Goal: Find specific page/section: Find specific page/section

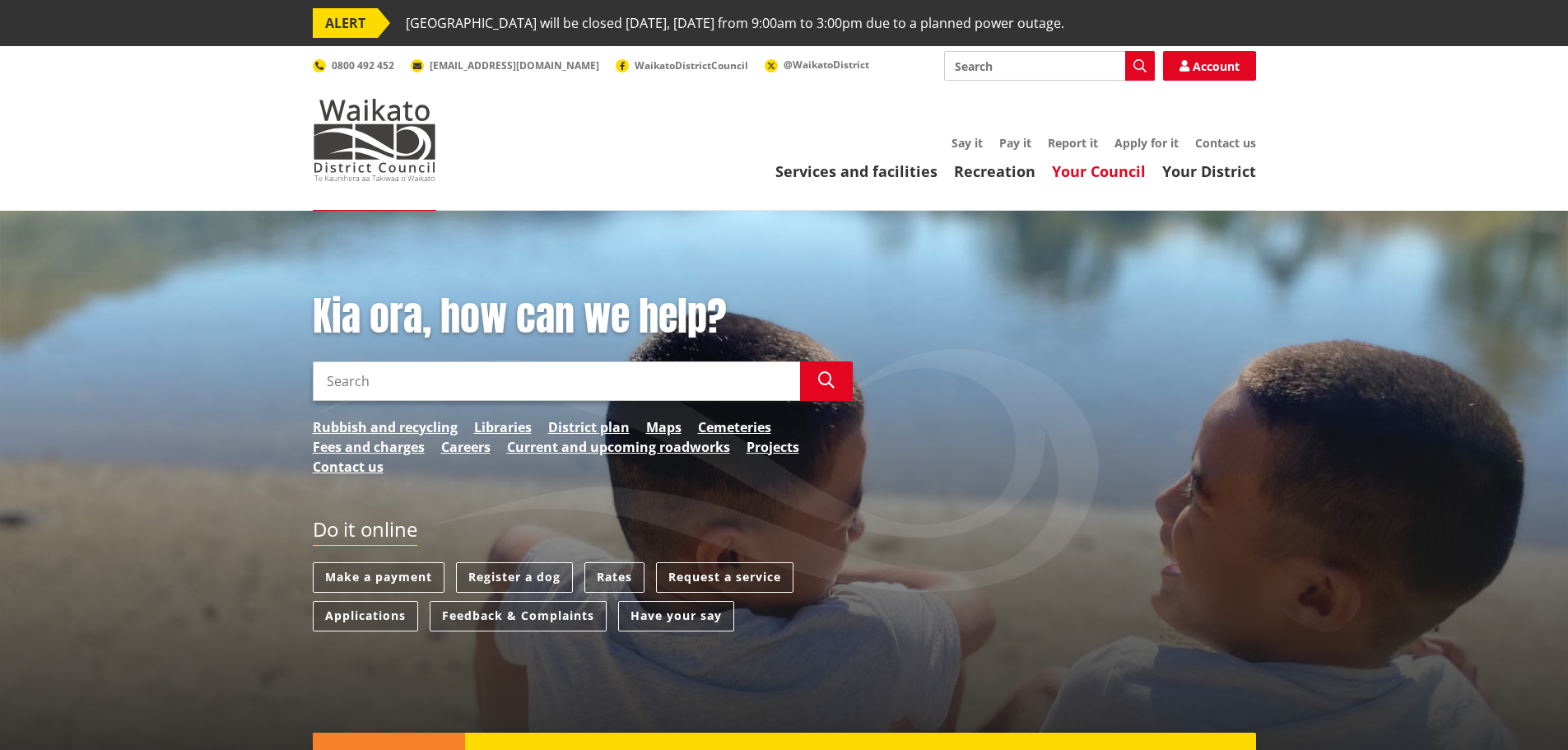
click at [1097, 172] on link "Your Council" at bounding box center [1099, 171] width 94 height 20
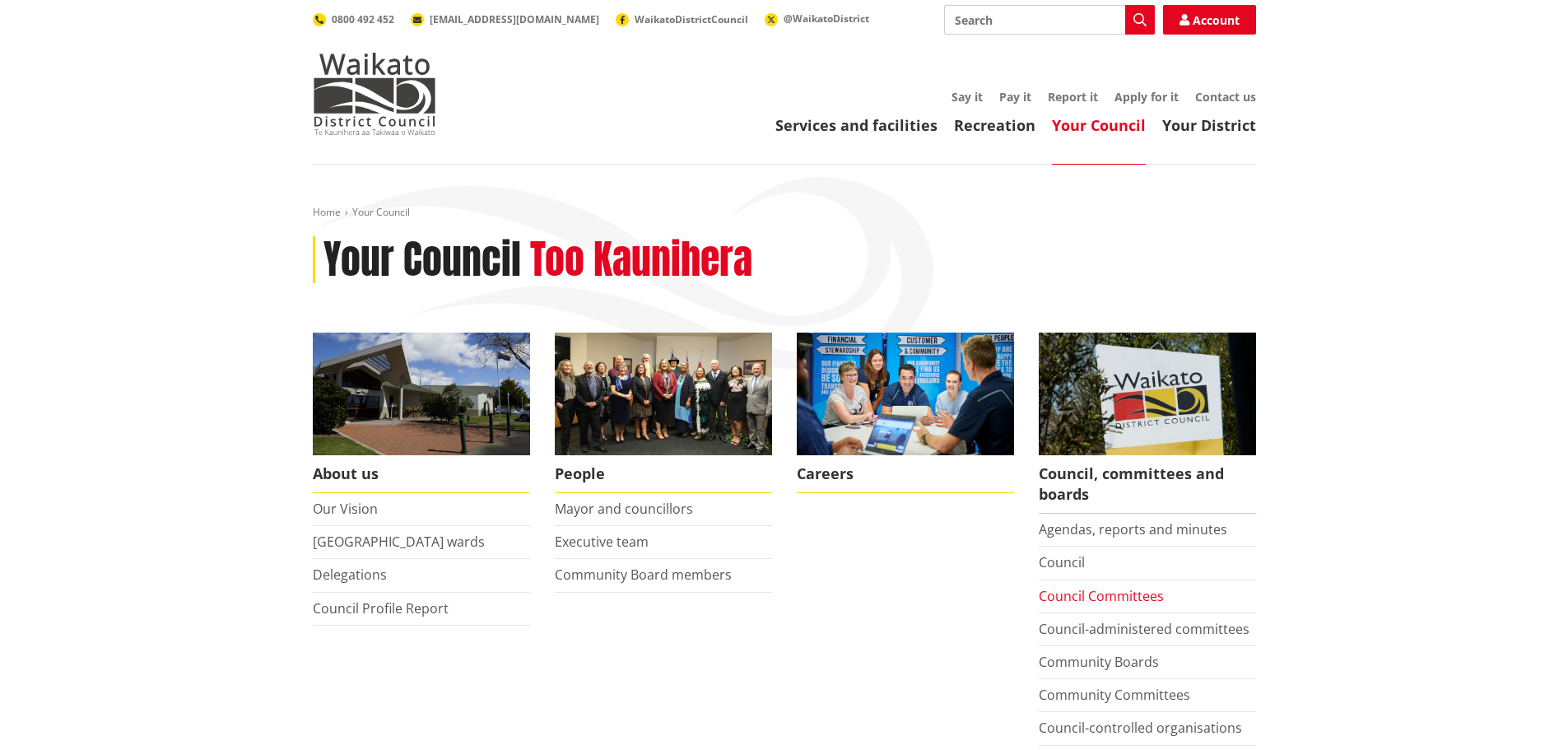
click at [1094, 599] on link "Council Committees" at bounding box center [1101, 596] width 125 height 18
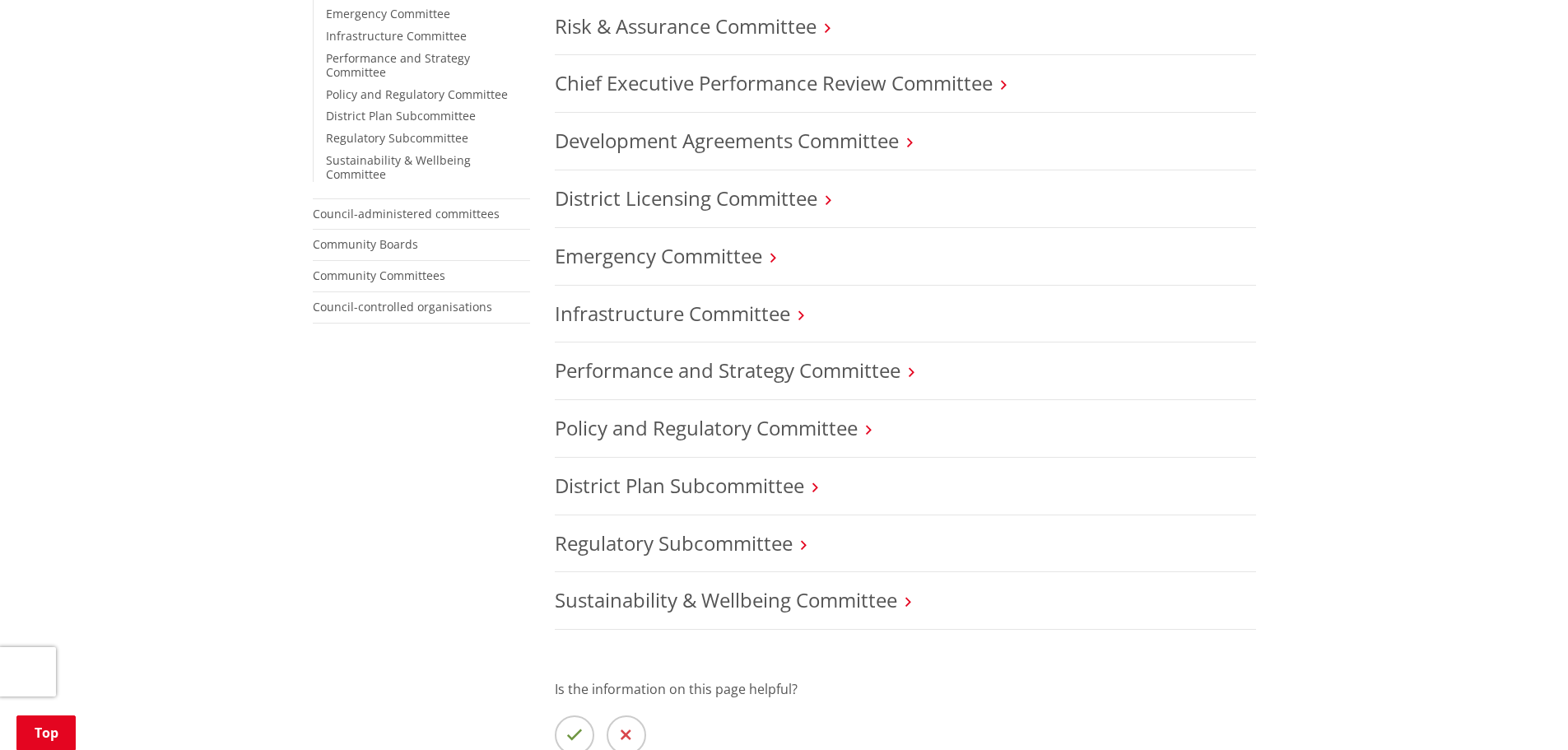
scroll to position [576, 0]
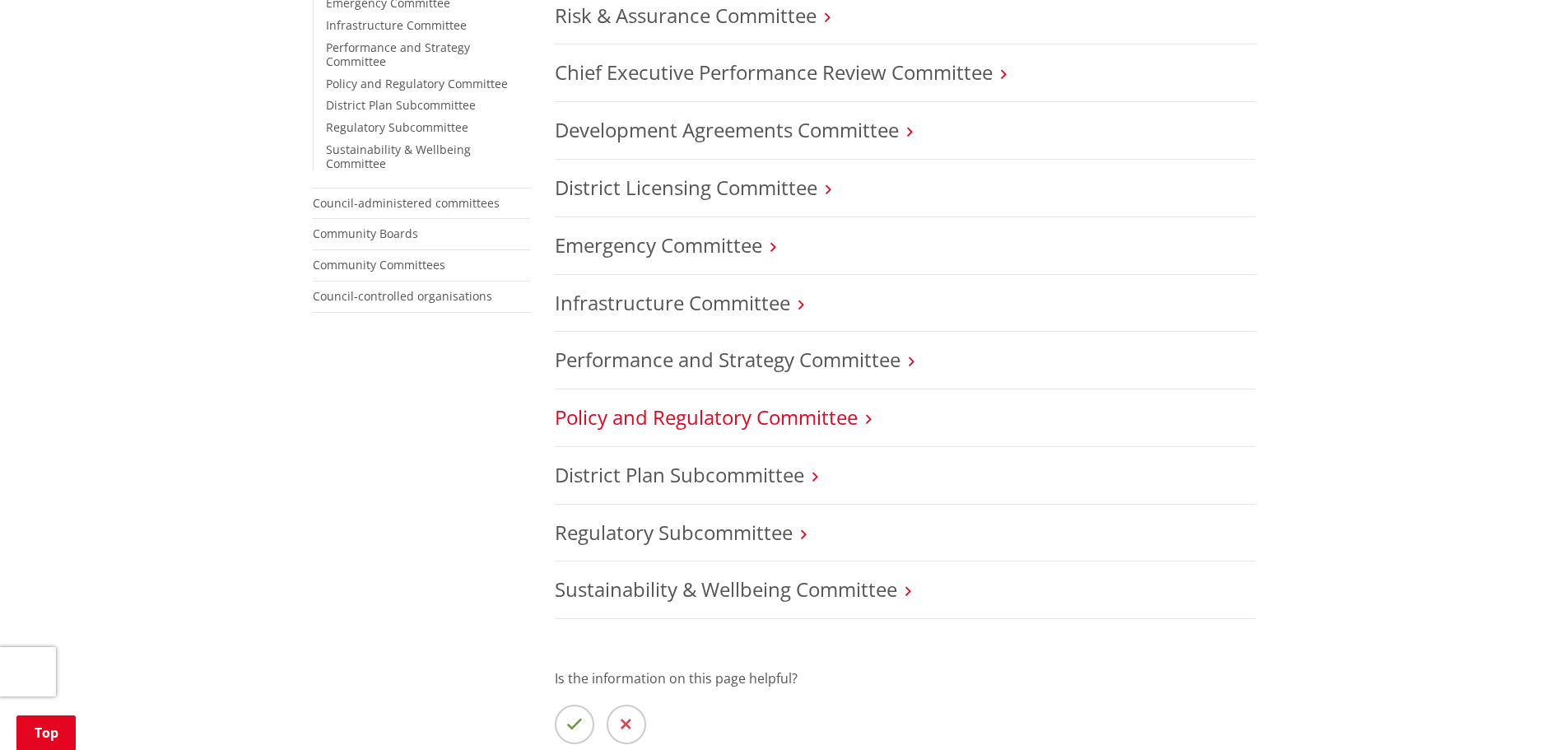
click at [722, 417] on link "Policy and Regulatory Committee" at bounding box center [706, 416] width 303 height 27
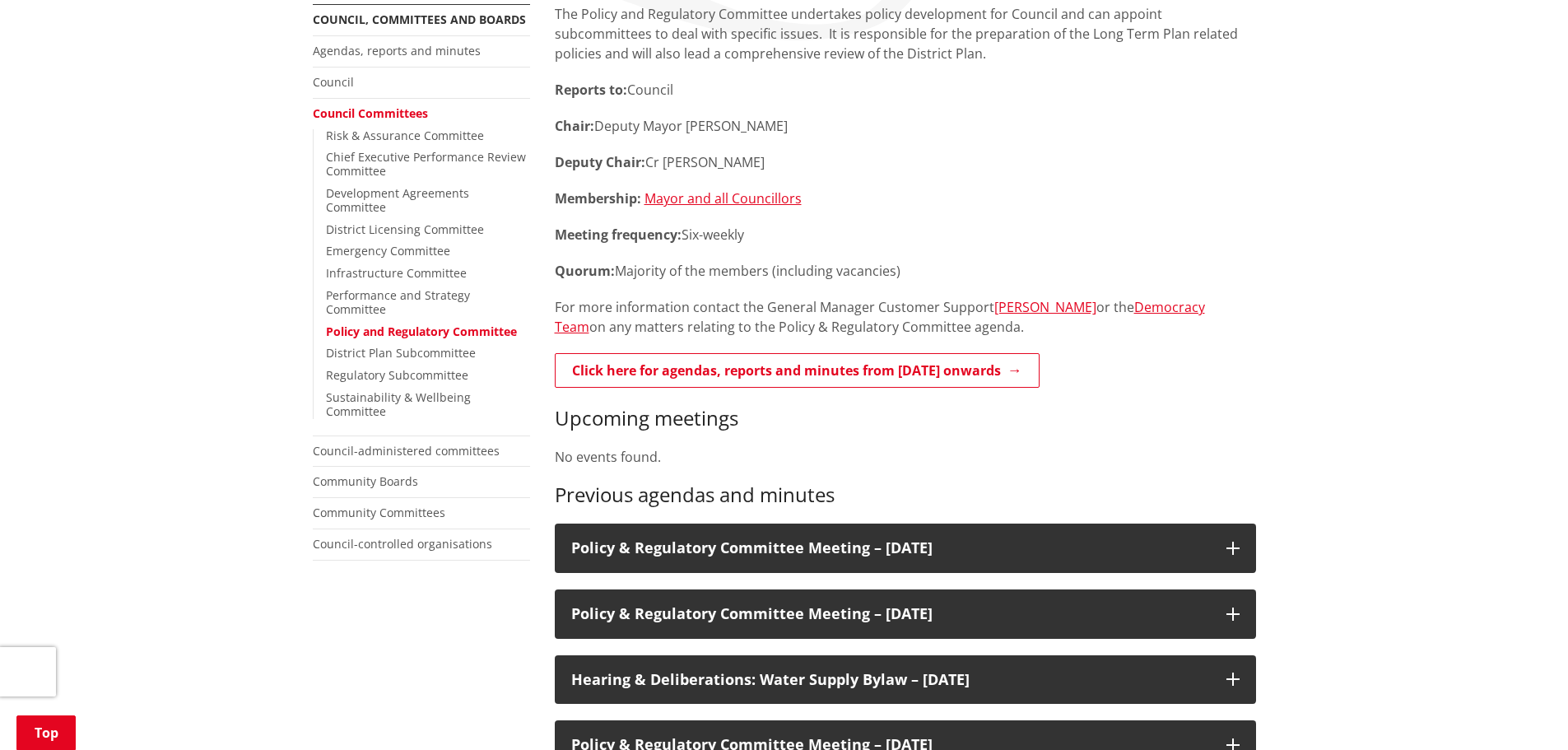
scroll to position [329, 0]
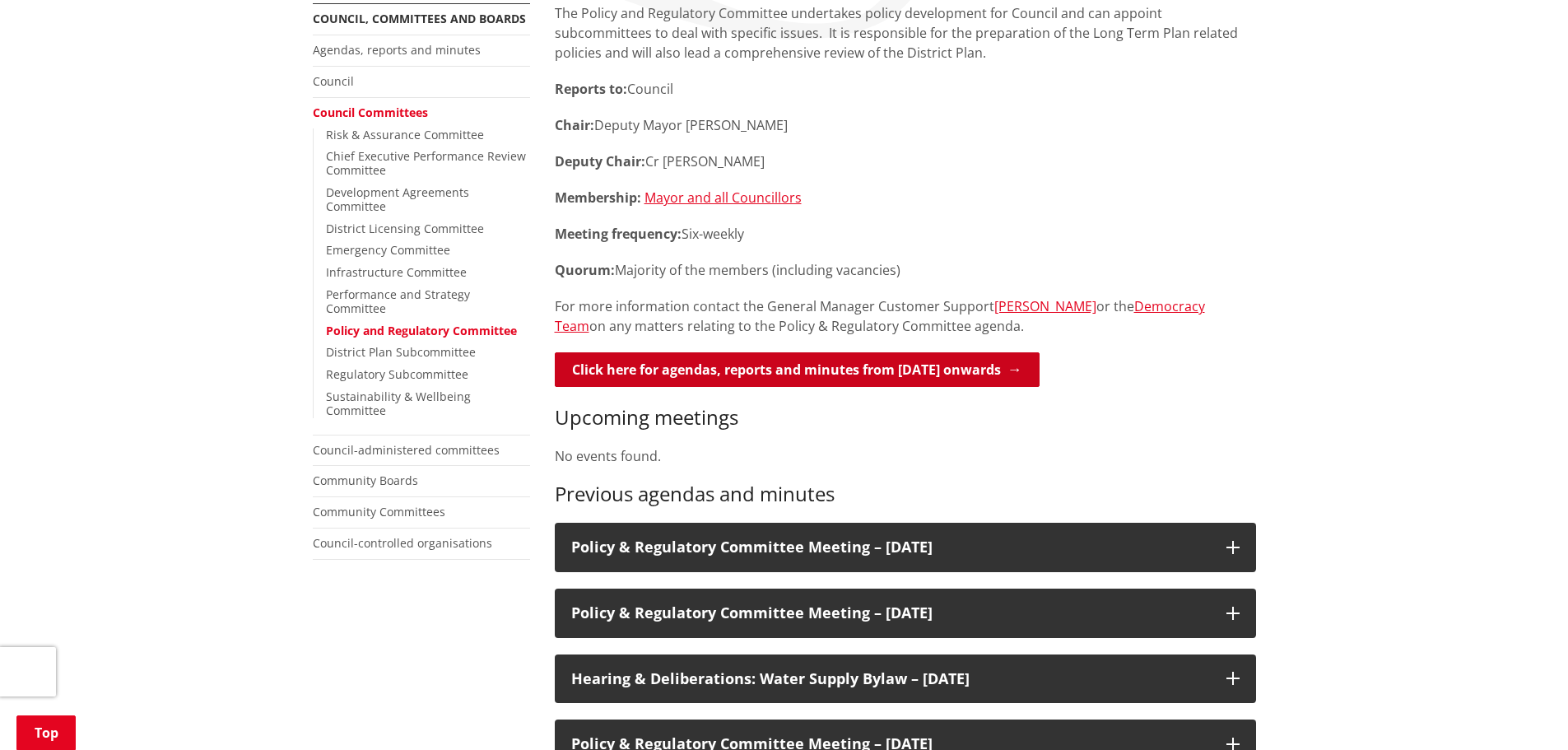
click at [932, 373] on link "Click here for agendas, reports and minutes from May 2024 onwards" at bounding box center [797, 369] width 485 height 34
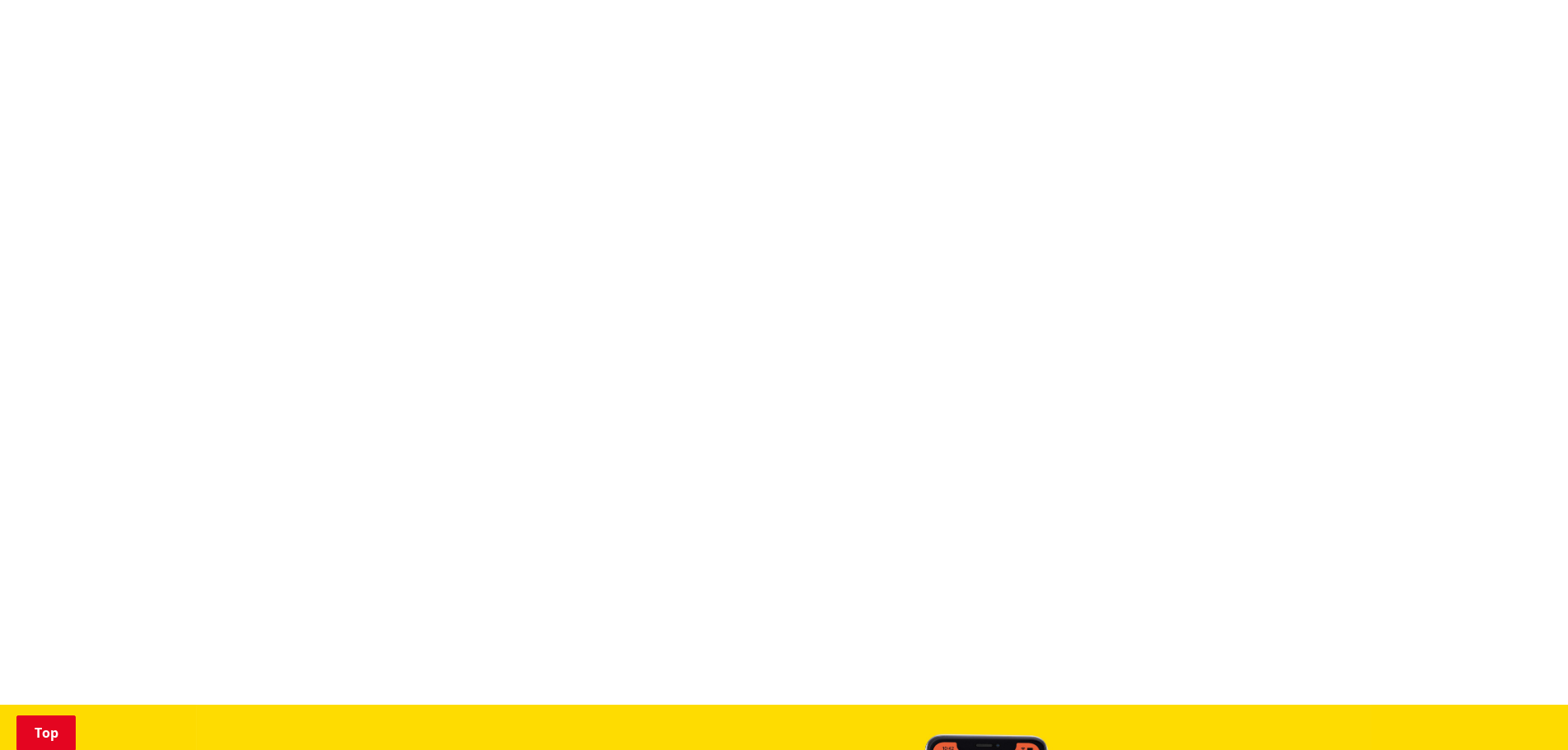
scroll to position [1399, 0]
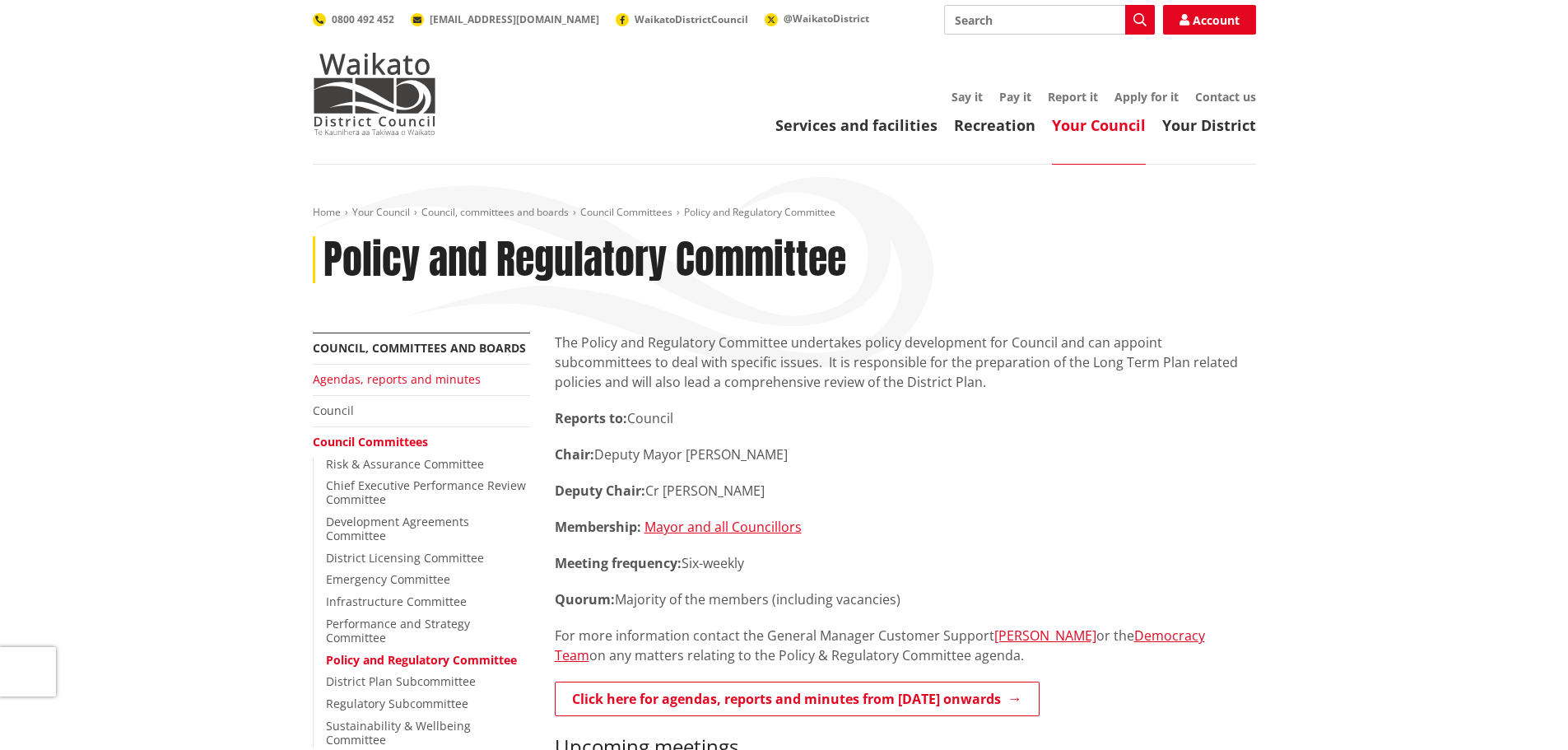
click at [426, 381] on link "Agendas, reports and minutes" at bounding box center [396, 379] width 168 height 16
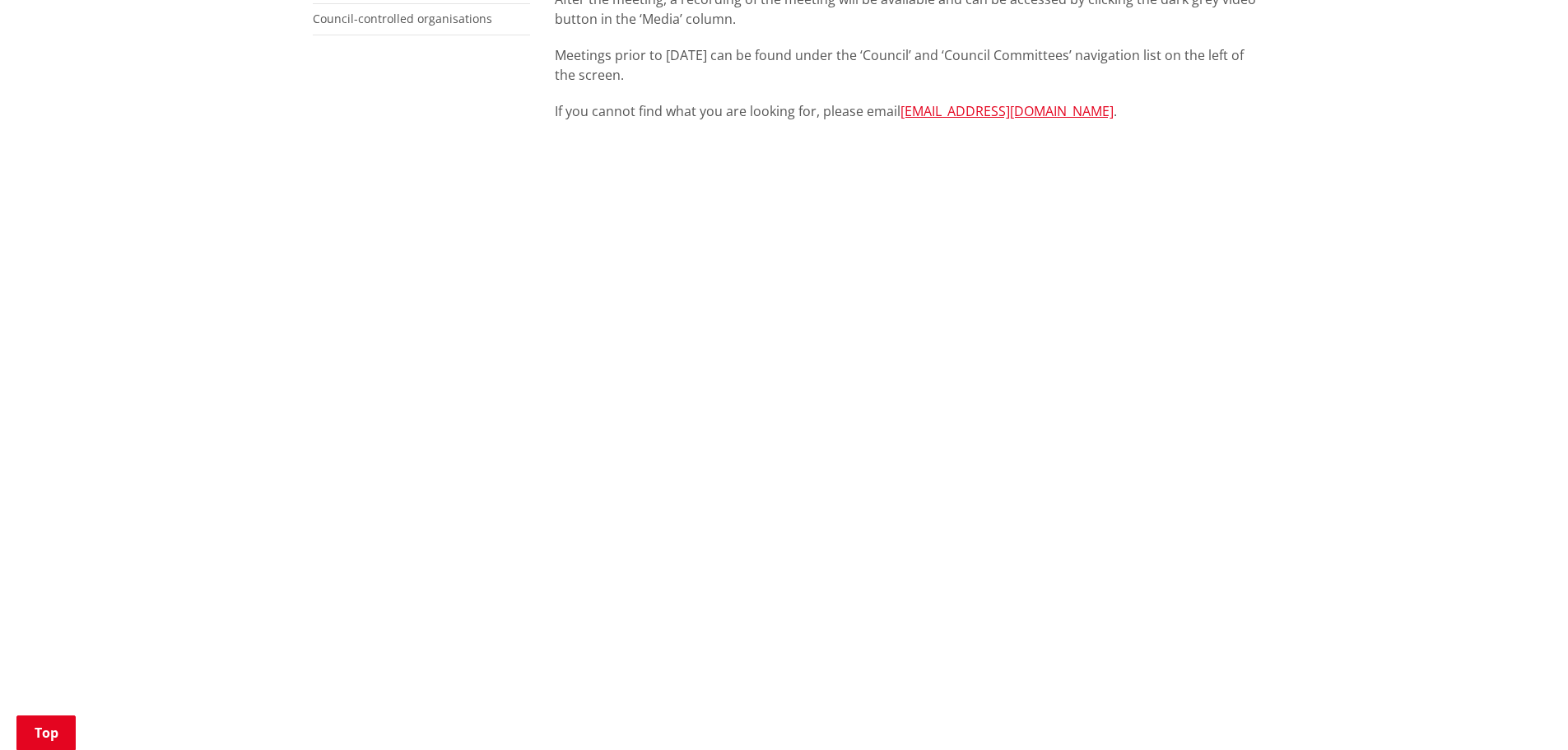
scroll to position [576, 0]
